Goal: Check status: Check status

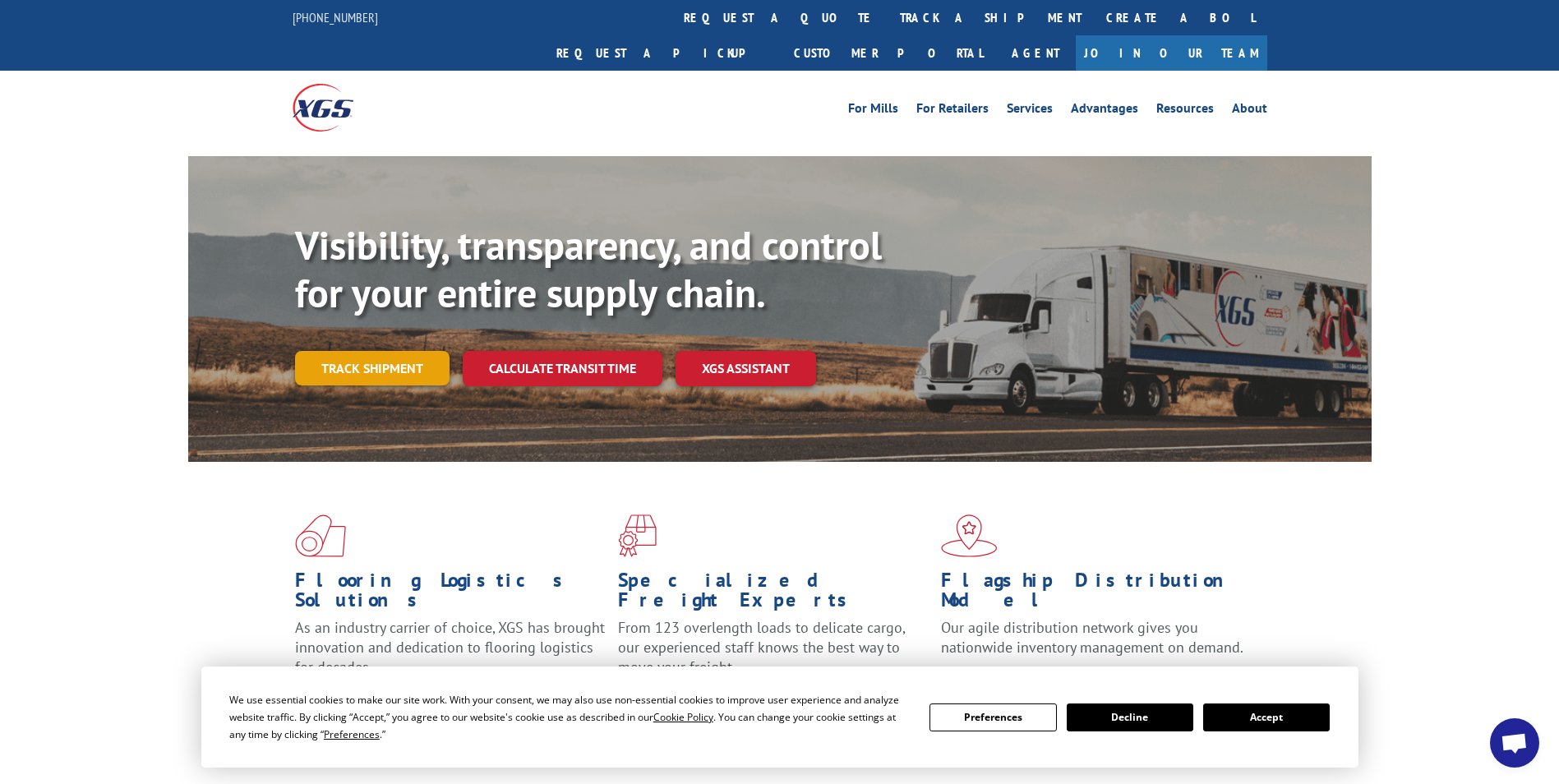
click at [387, 351] on link "Track shipment" at bounding box center [373, 368] width 154 height 35
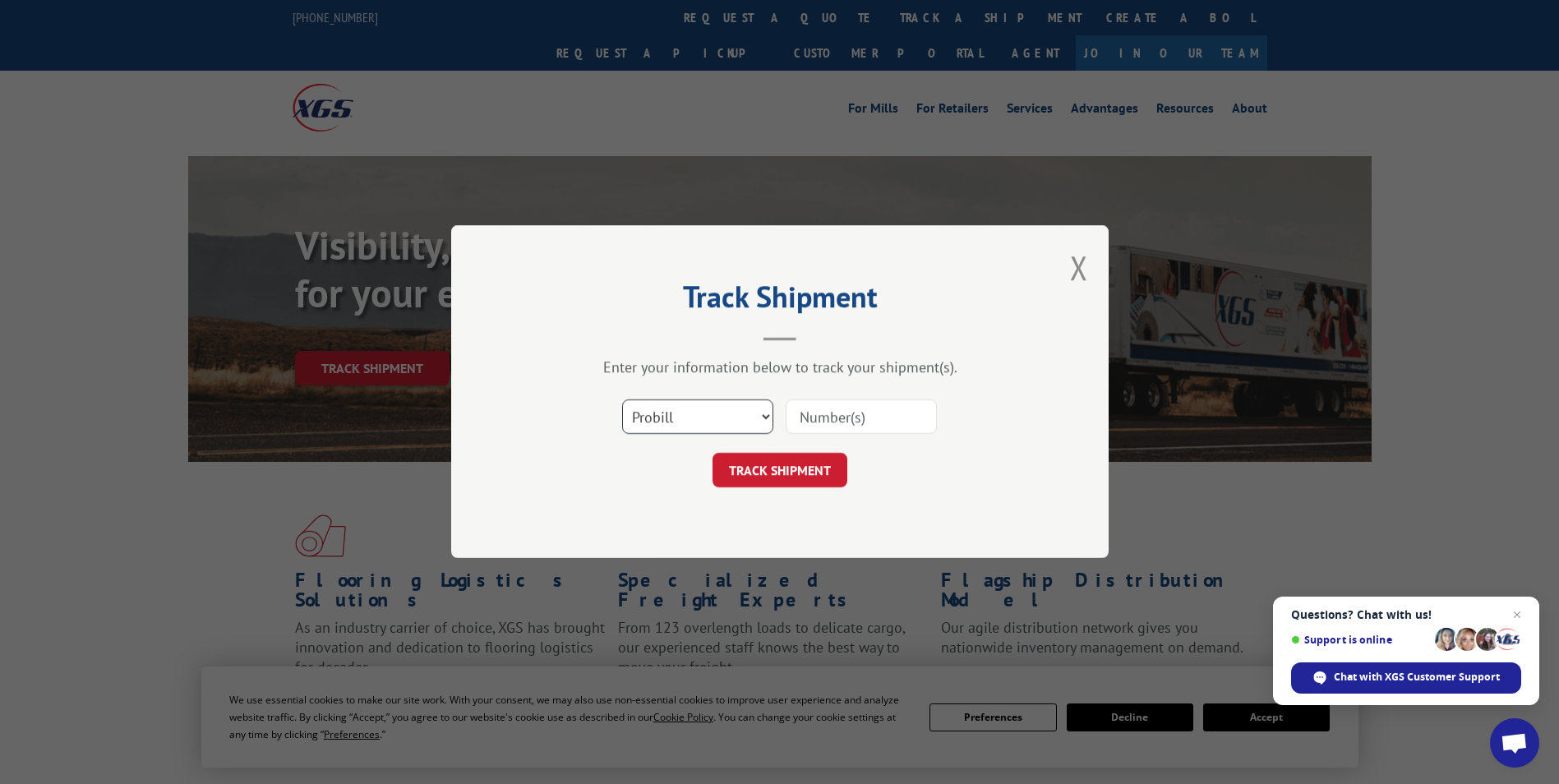
click at [757, 413] on select "Select category... Probill BOL PO" at bounding box center [698, 418] width 152 height 35
select select "bol"
click at [622, 400] on select "Select category... Probill BOL PO" at bounding box center [698, 418] width 152 height 35
paste input "478865443836"
type input "478865443836"
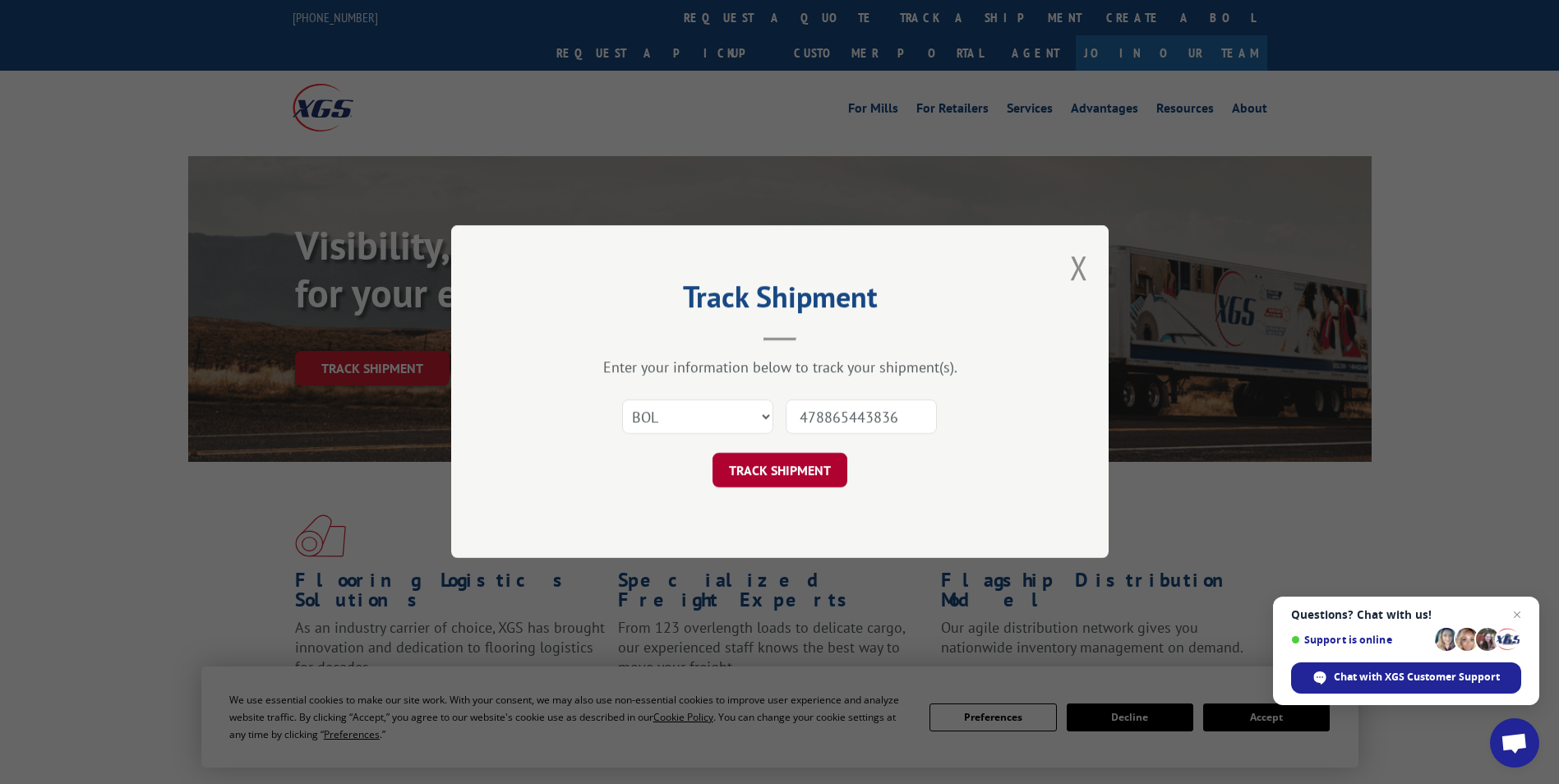
click at [784, 465] on button "TRACK SHIPMENT" at bounding box center [780, 471] width 135 height 35
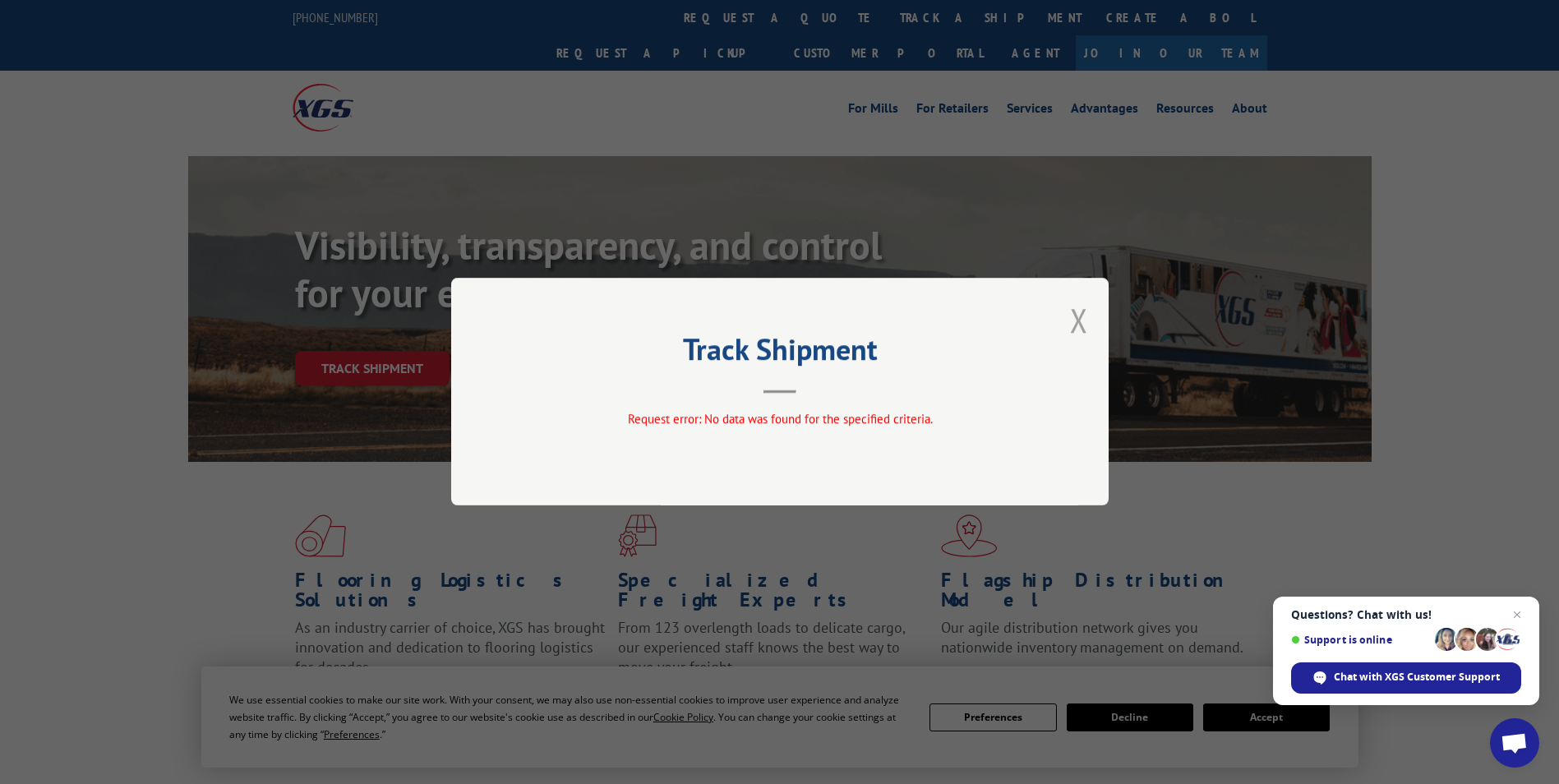
click at [1081, 314] on button "Close modal" at bounding box center [1079, 320] width 18 height 43
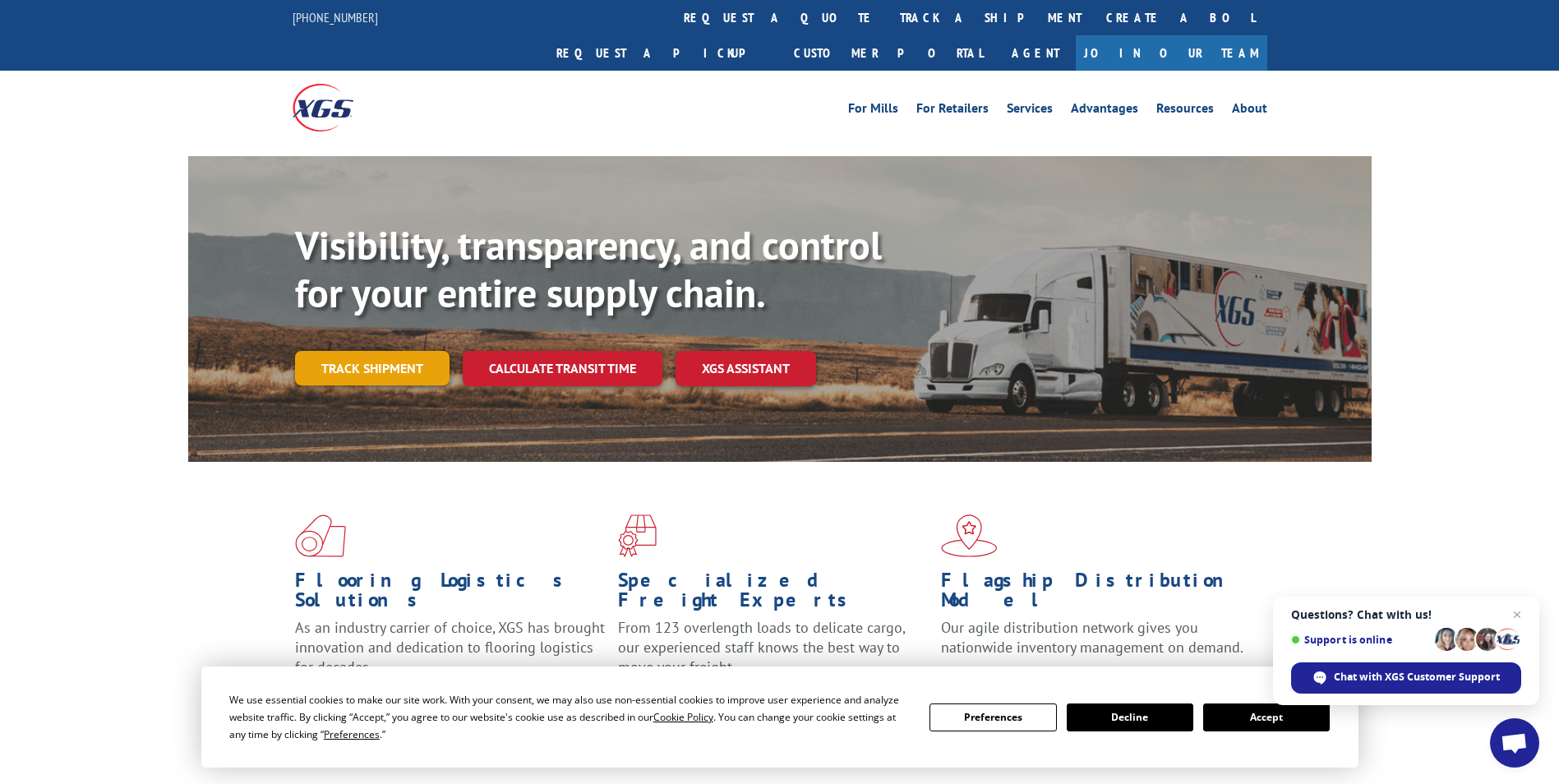
click at [348, 351] on link "Track shipment" at bounding box center [373, 368] width 154 height 35
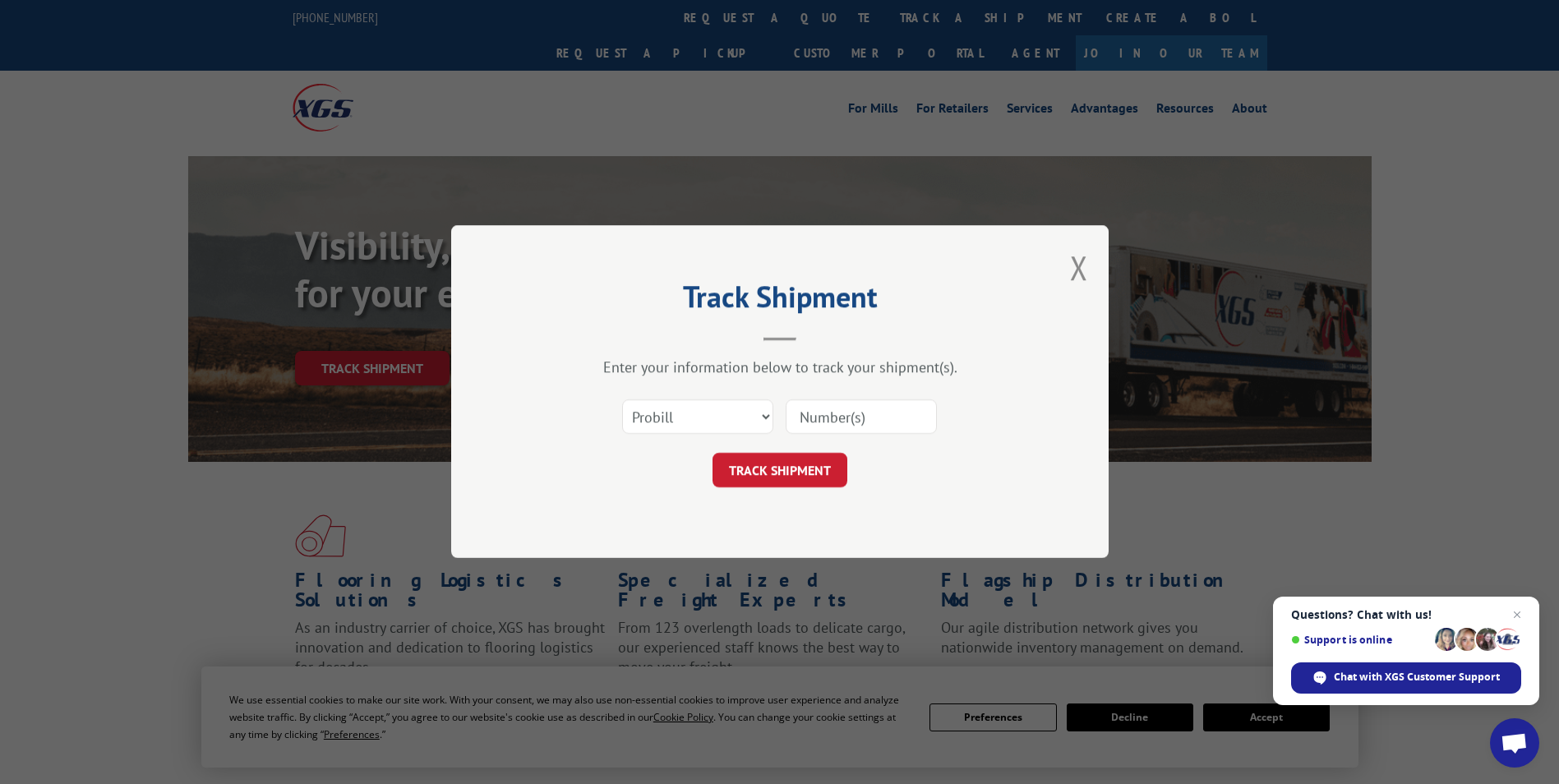
click at [832, 415] on input at bounding box center [861, 418] width 152 height 35
paste input "478865443836"
type input "478865443836"
click at [774, 470] on button "TRACK SHIPMENT" at bounding box center [780, 471] width 135 height 35
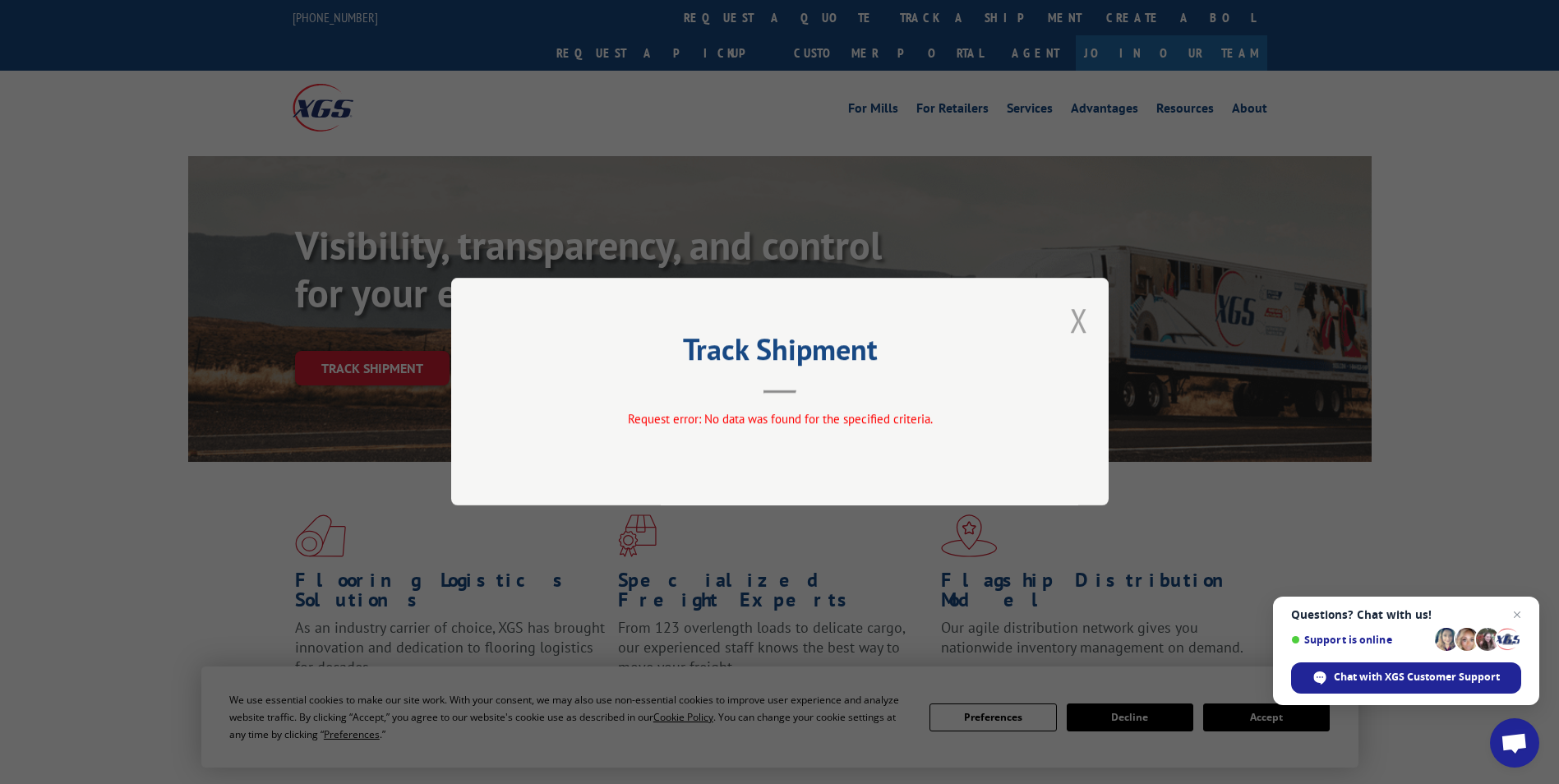
click at [1076, 318] on button "Close modal" at bounding box center [1079, 320] width 18 height 43
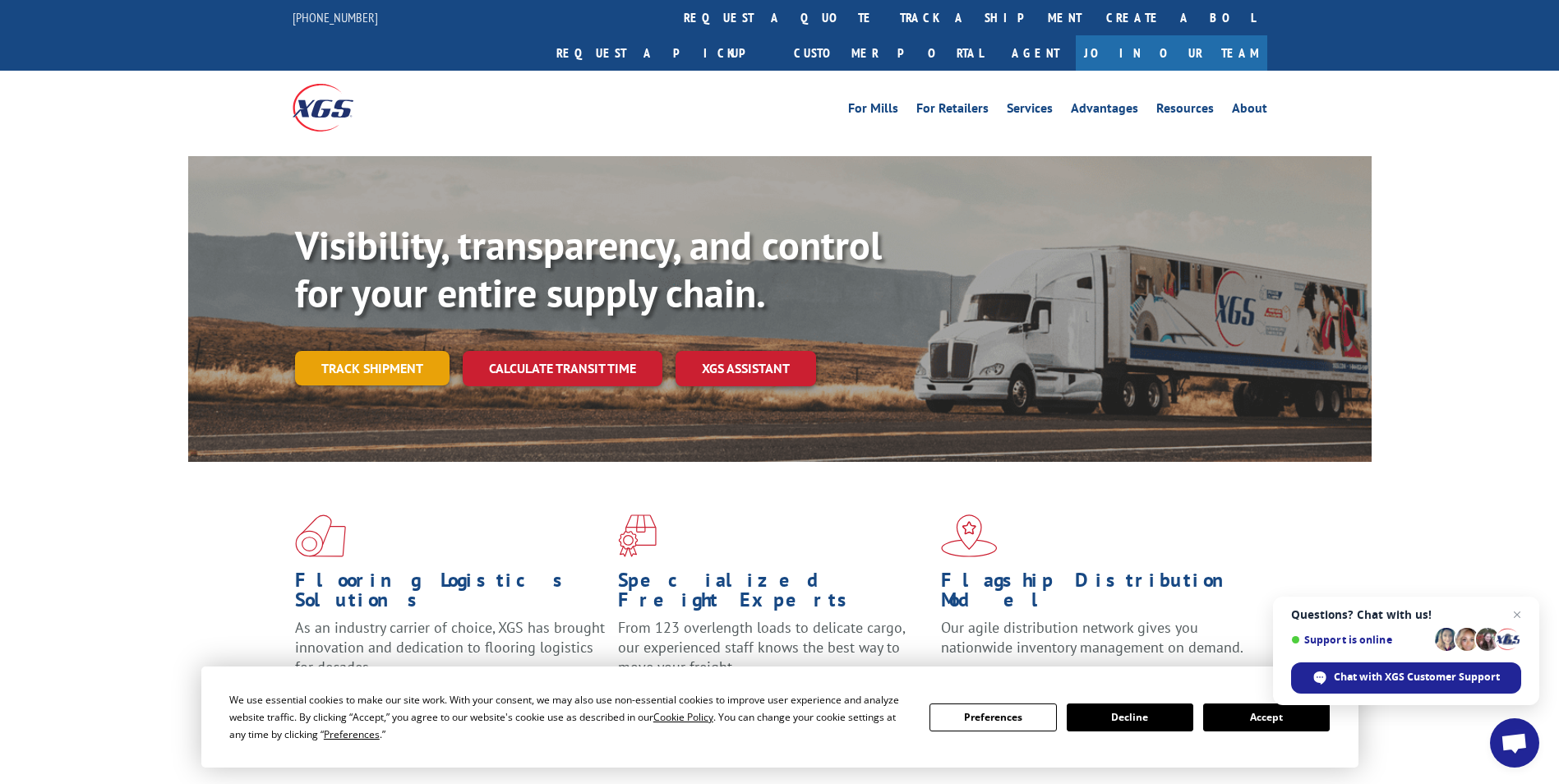
click at [375, 351] on link "Track shipment" at bounding box center [373, 368] width 154 height 35
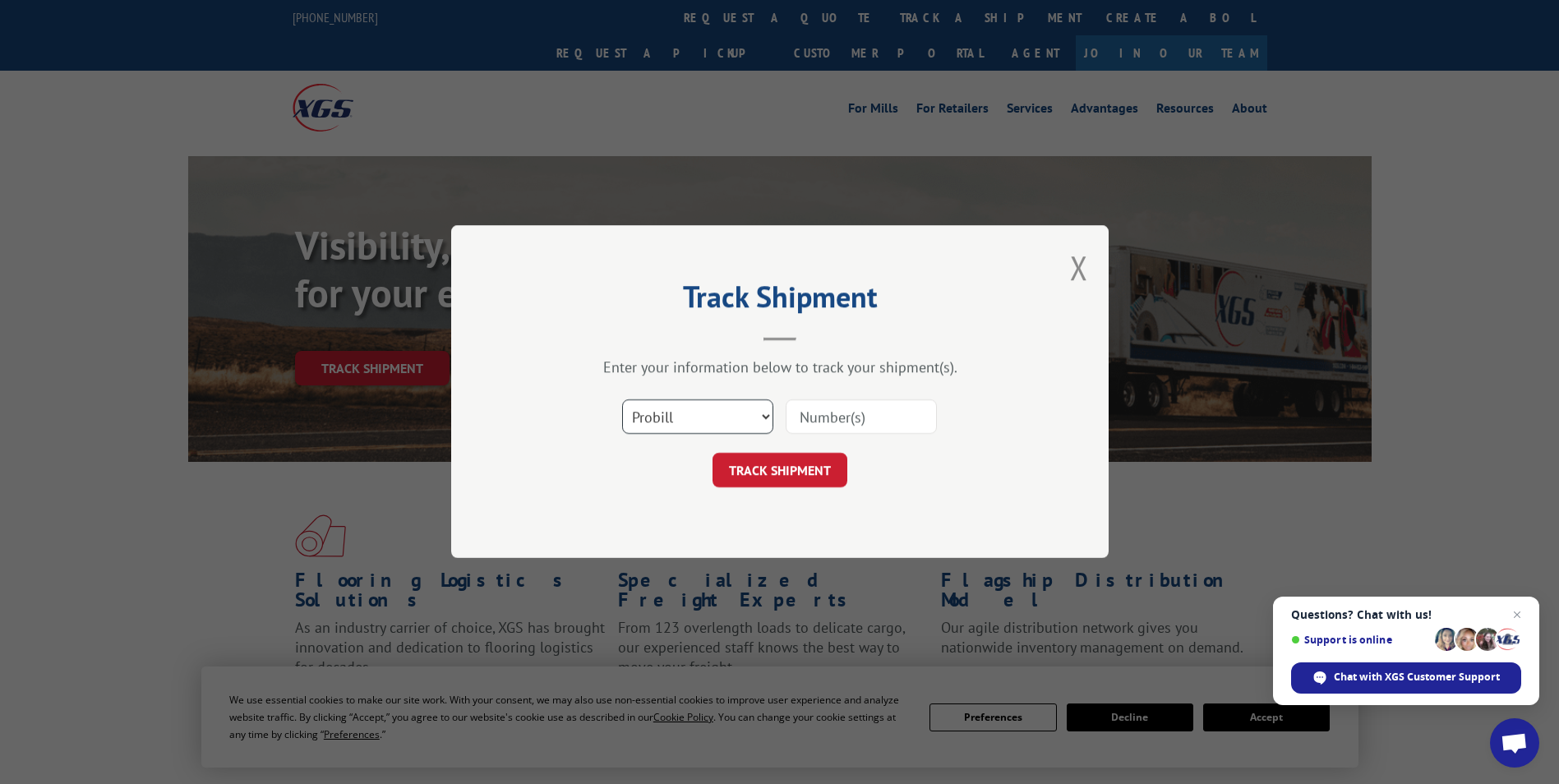
click at [753, 418] on select "Select category... Probill BOL PO" at bounding box center [698, 418] width 152 height 35
select select "po"
click at [622, 400] on select "Select category... Probill BOL PO" at bounding box center [698, 418] width 152 height 35
click at [845, 414] on input at bounding box center [861, 418] width 152 height 35
paste input "478865443836"
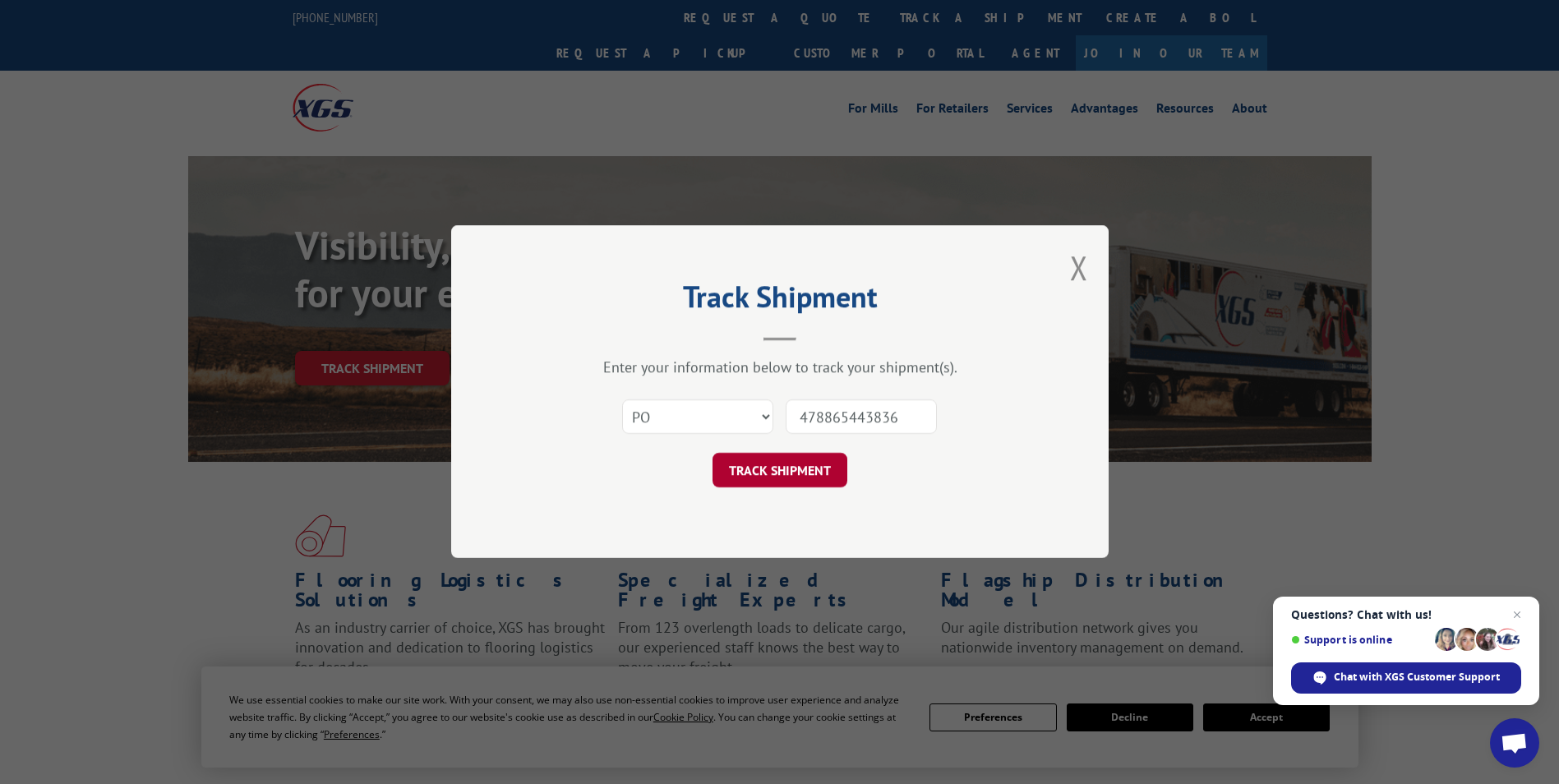
type input "478865443836"
click at [804, 472] on button "TRACK SHIPMENT" at bounding box center [780, 471] width 135 height 35
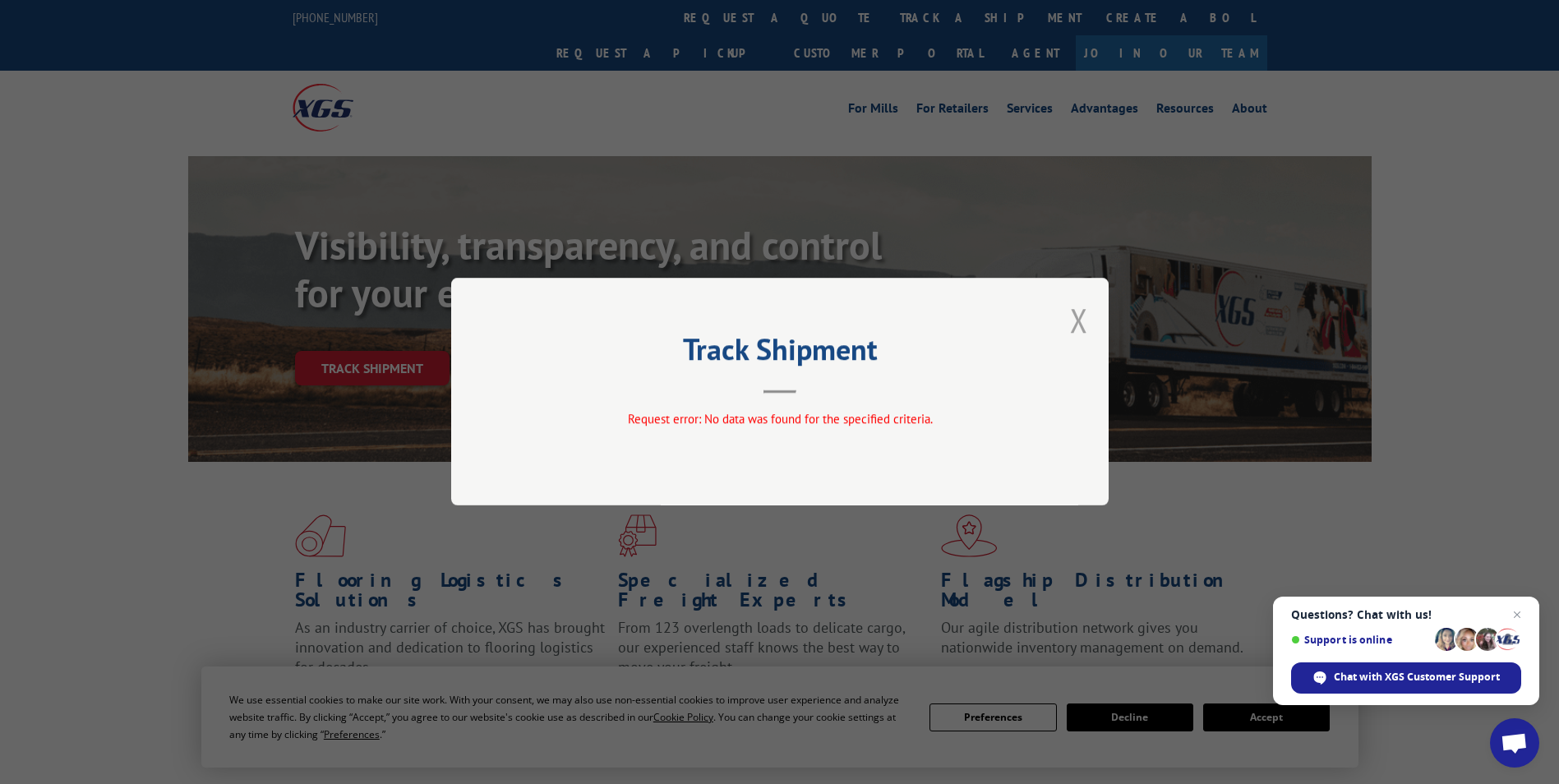
click at [1075, 311] on button "Close modal" at bounding box center [1079, 320] width 18 height 43
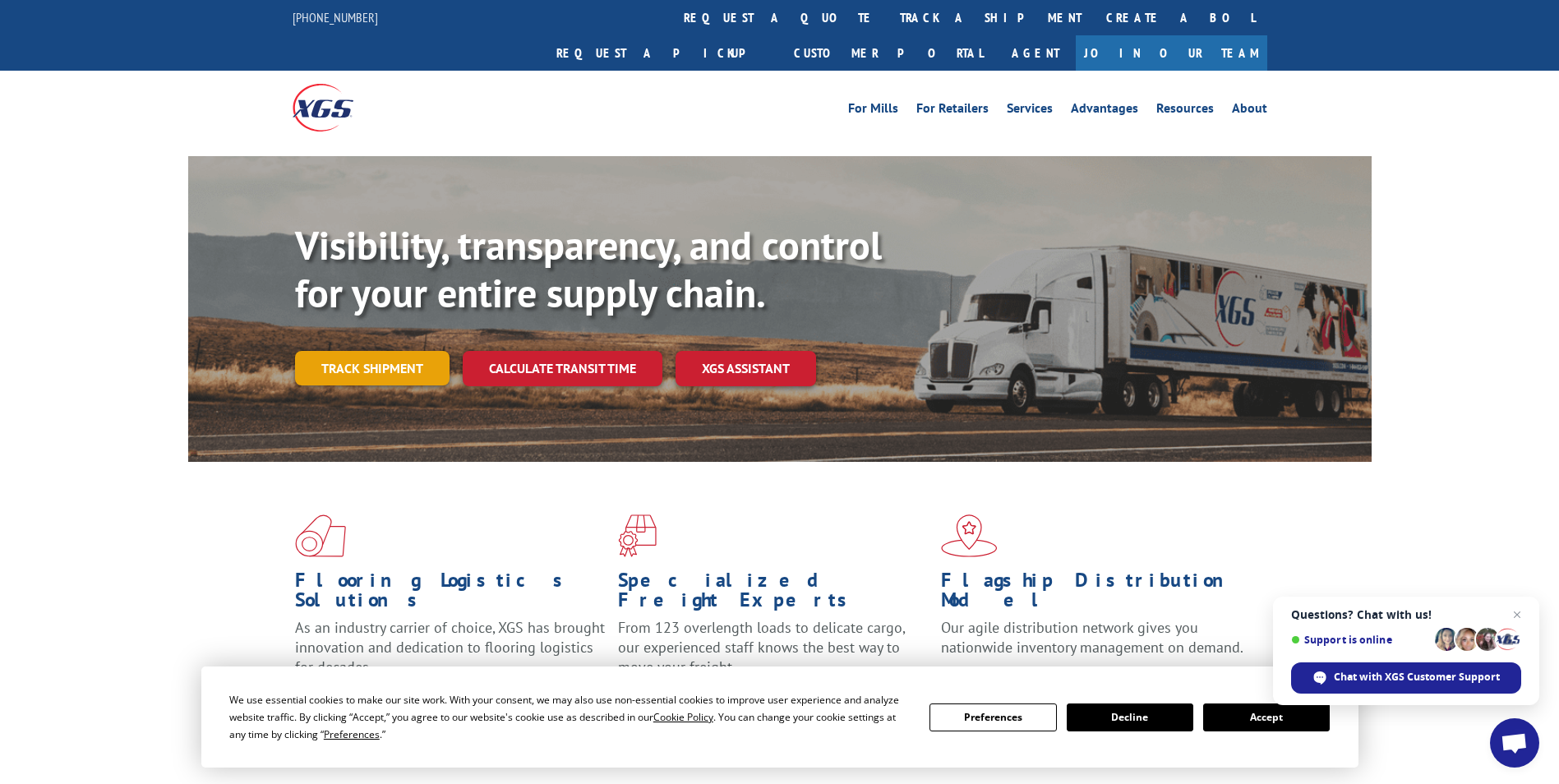
click at [347, 351] on link "Track shipment" at bounding box center [373, 368] width 154 height 35
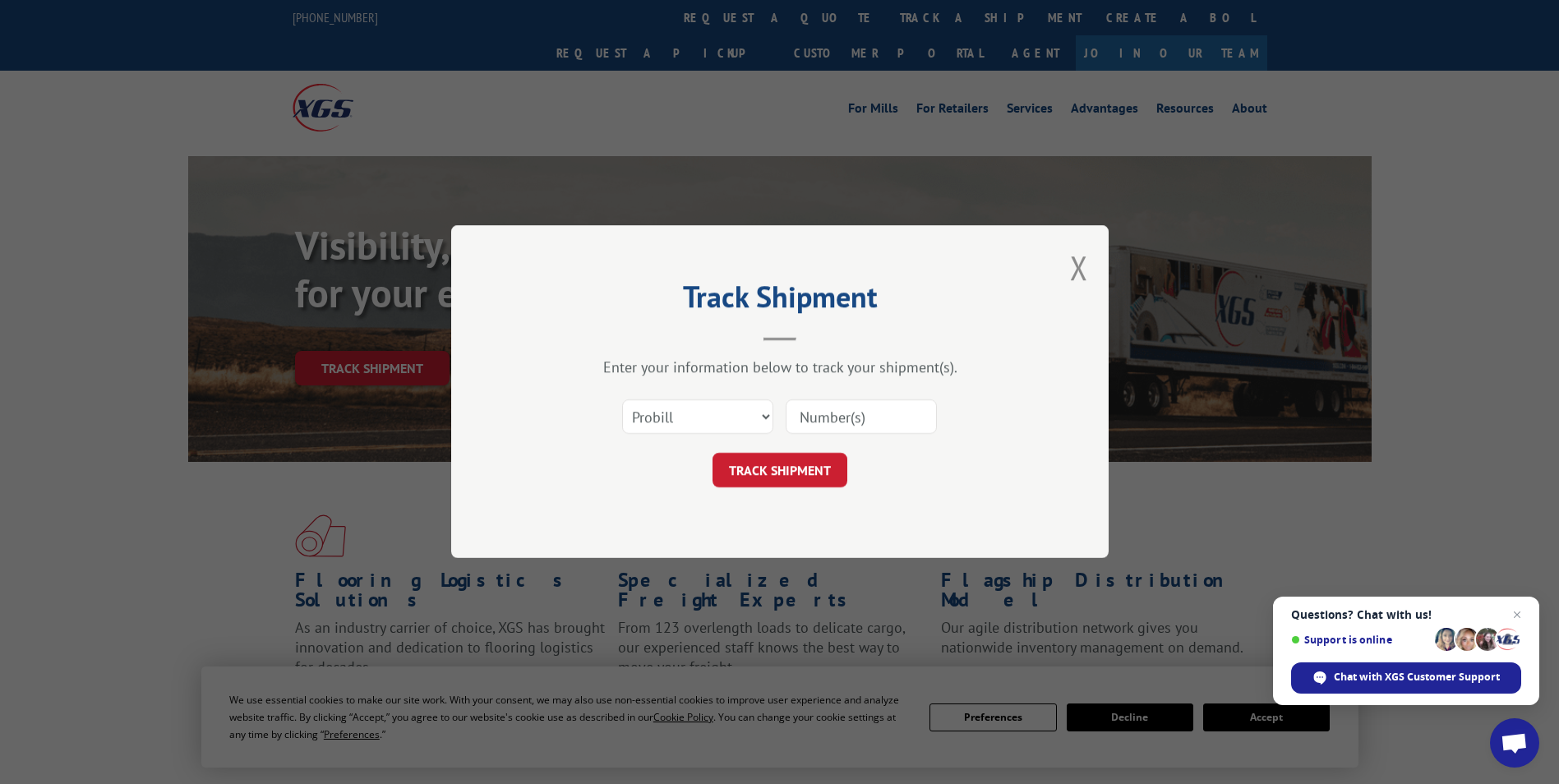
click at [835, 423] on input at bounding box center [861, 418] width 152 height 35
type input "59312"
click at [793, 476] on button "TRACK SHIPMENT" at bounding box center [780, 471] width 135 height 35
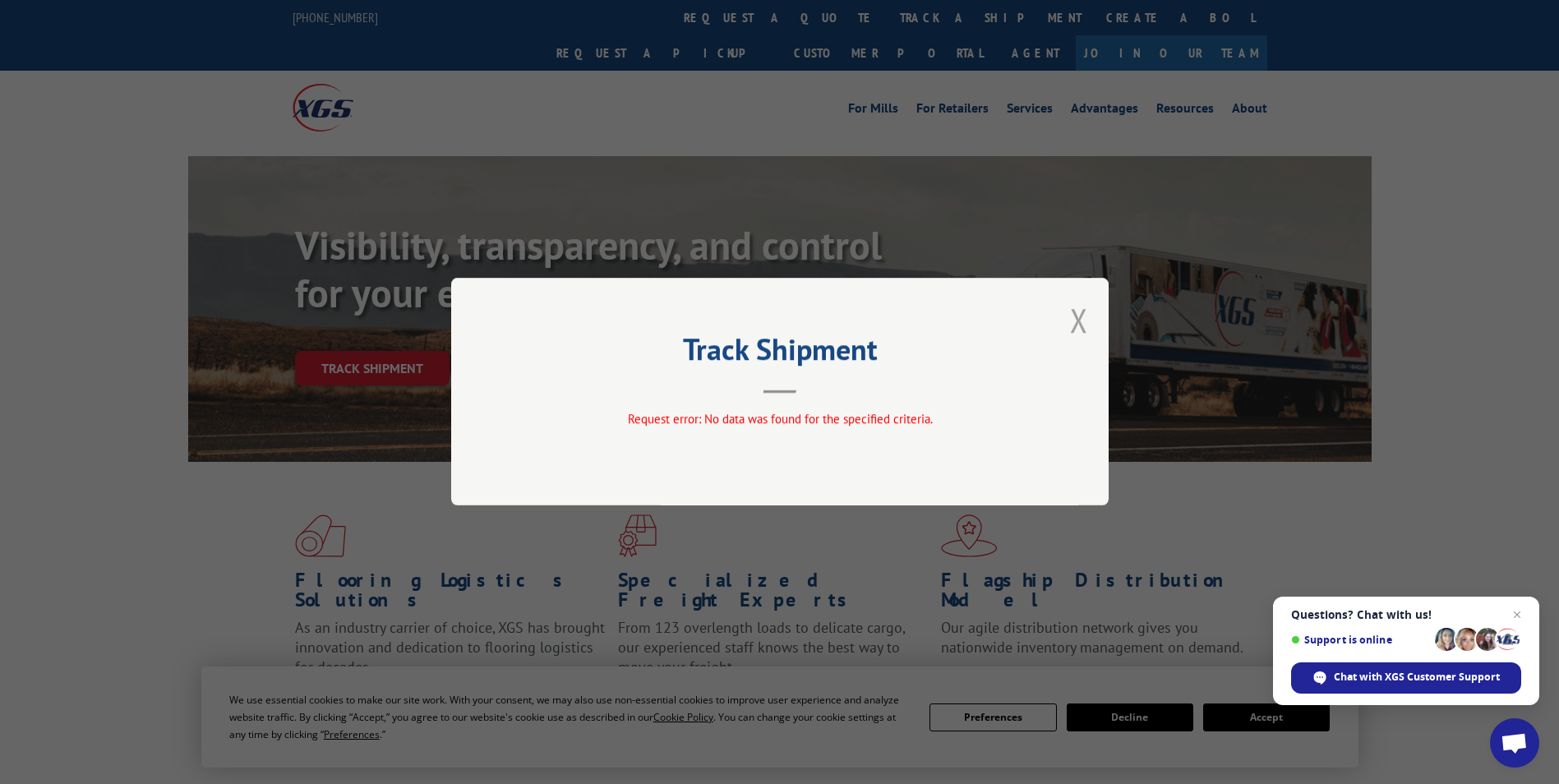
click at [1083, 314] on button "Close modal" at bounding box center [1079, 320] width 18 height 43
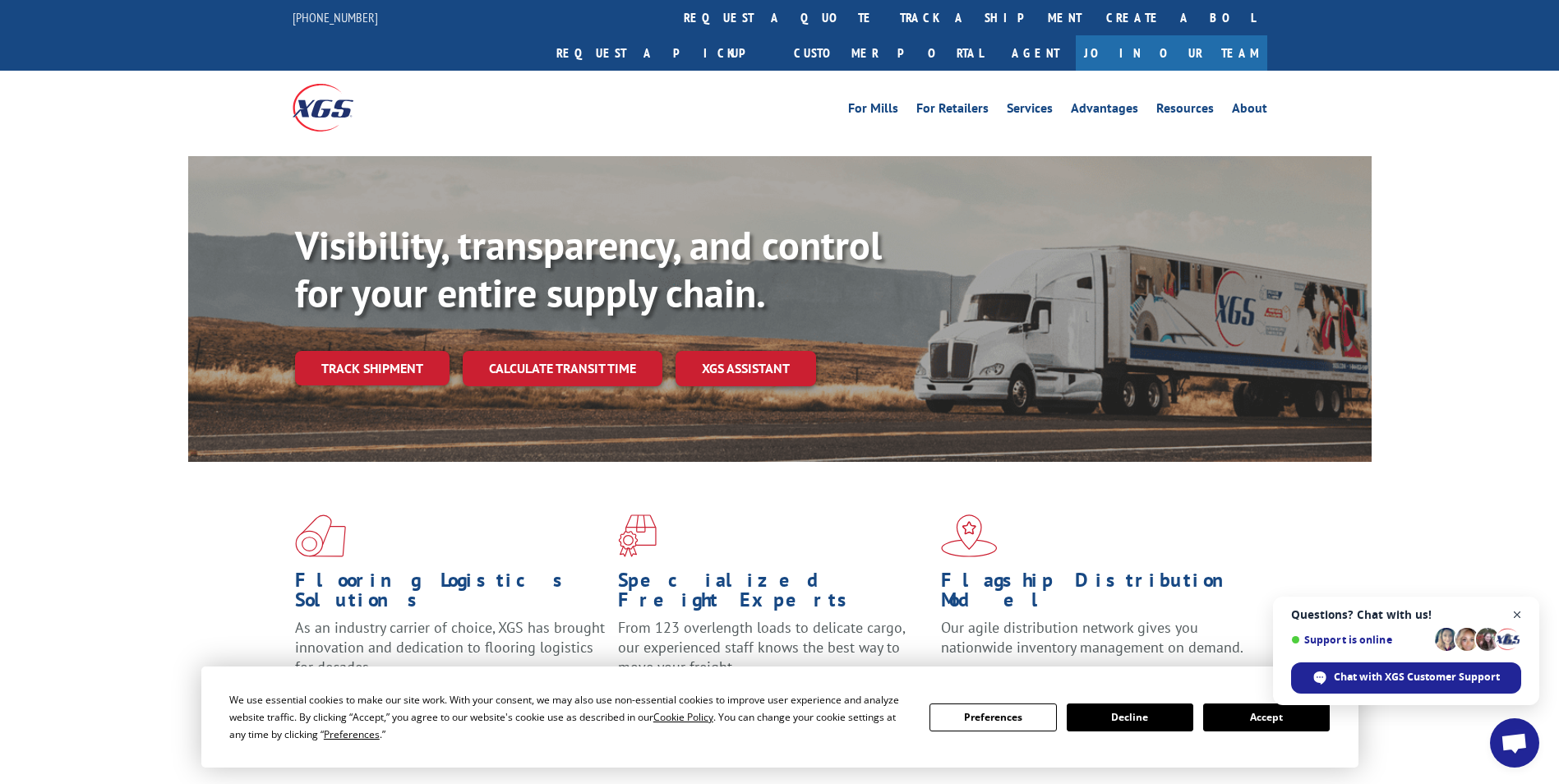
click at [1514, 618] on span "Open chat" at bounding box center [1518, 615] width 21 height 21
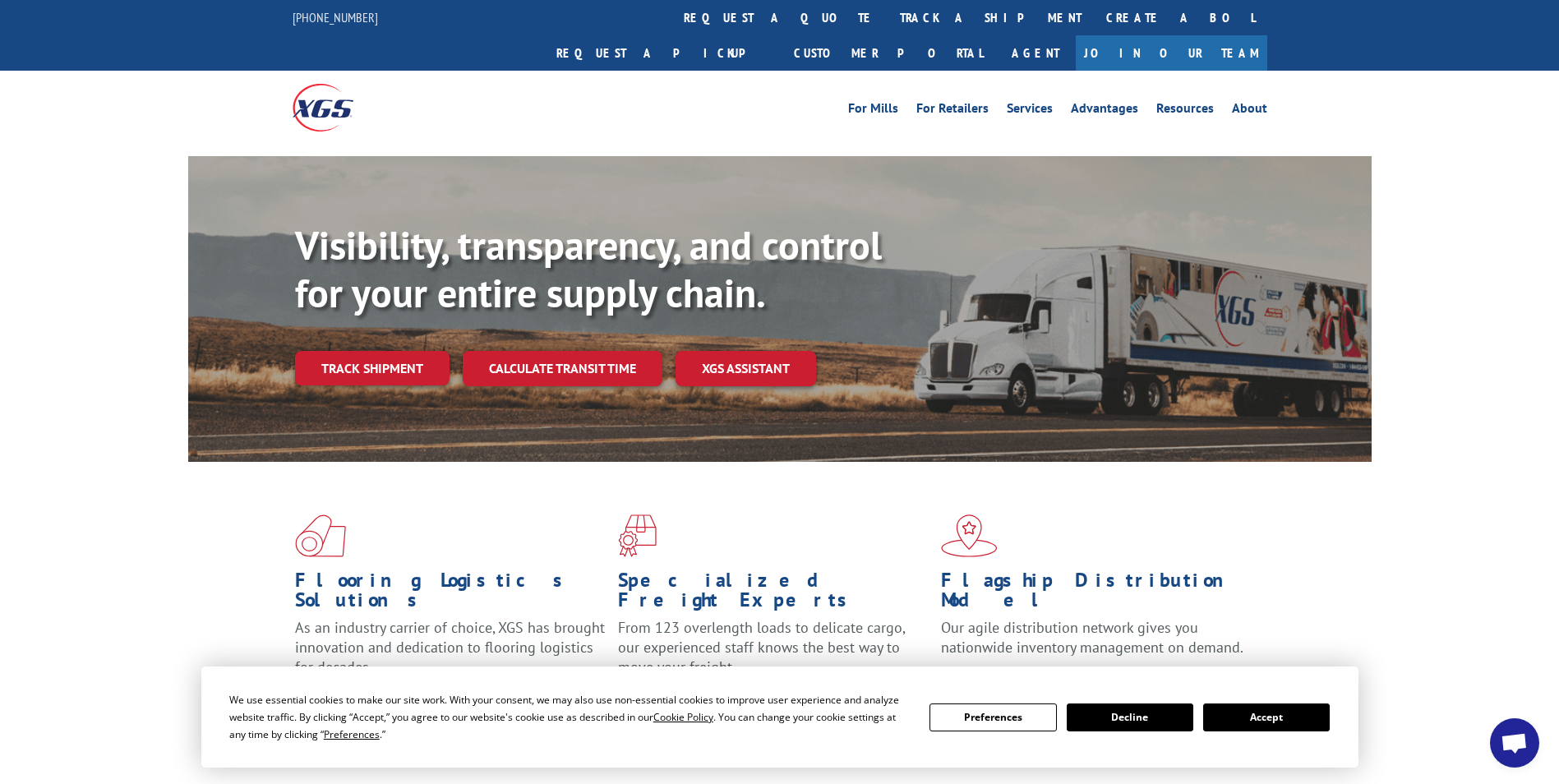
click at [1157, 713] on button "Decline" at bounding box center [1130, 717] width 127 height 28
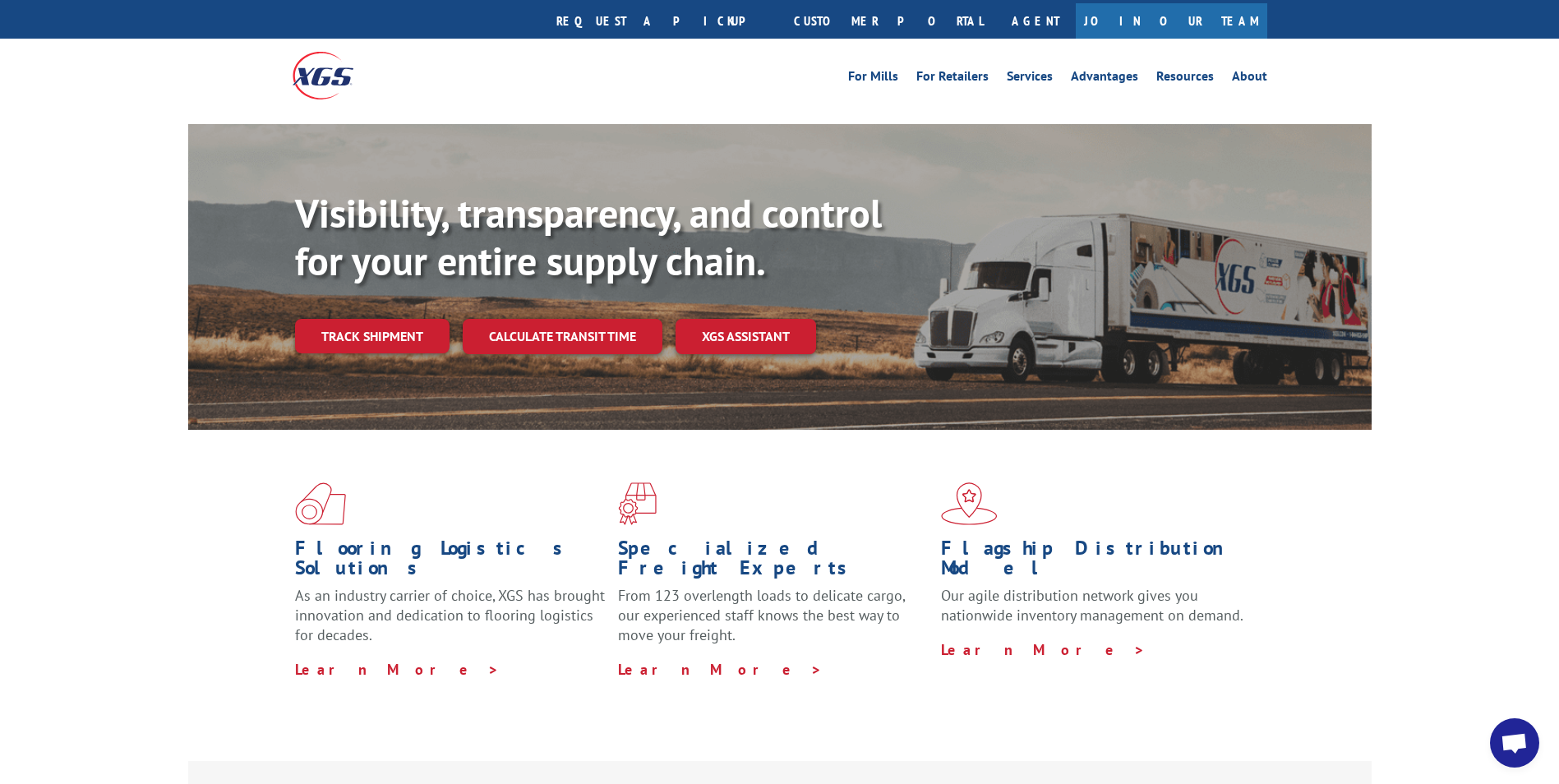
scroll to position [265, 0]
